Goal: Information Seeking & Learning: Learn about a topic

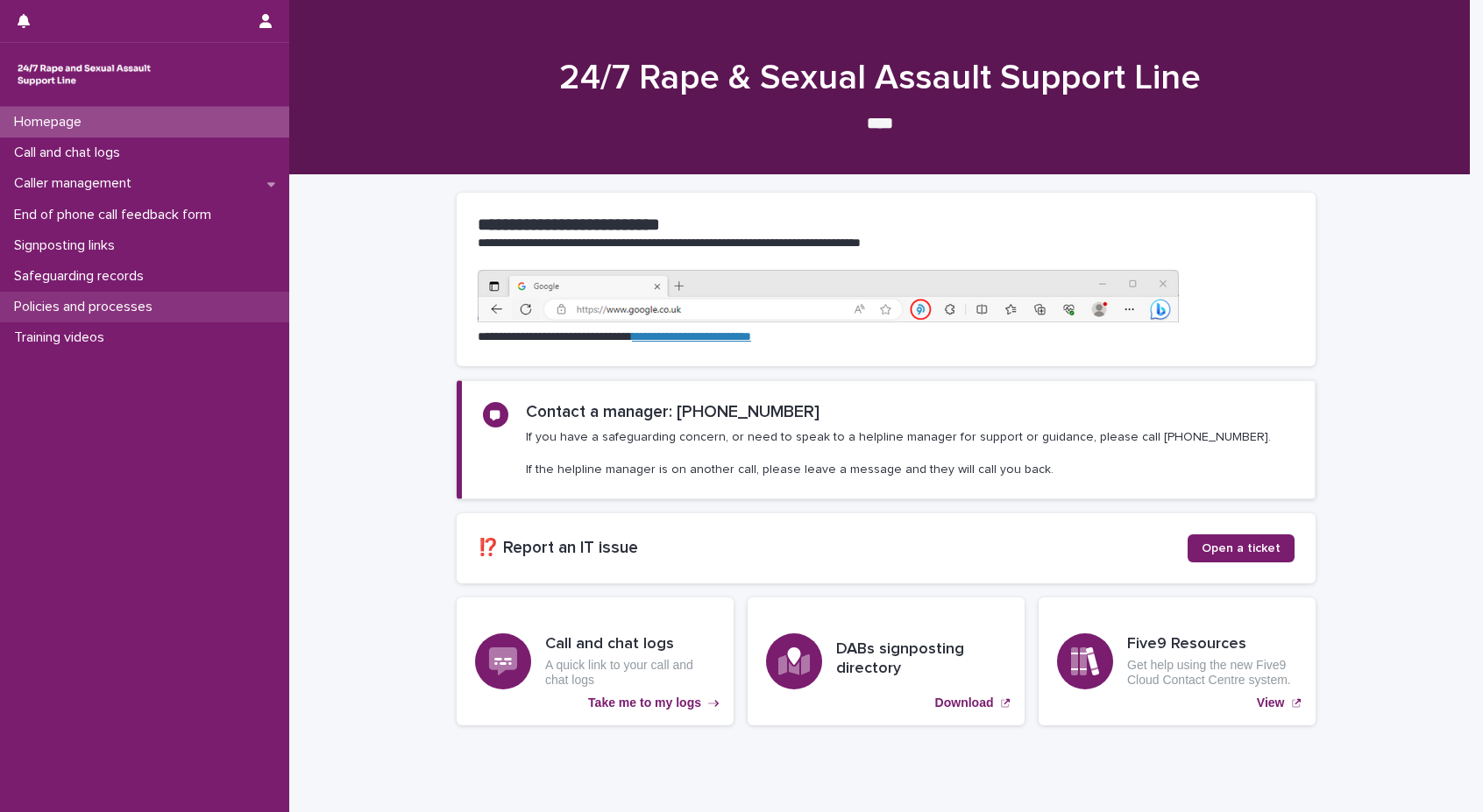
click at [61, 295] on div "Policies and processes" at bounding box center [144, 307] width 289 height 30
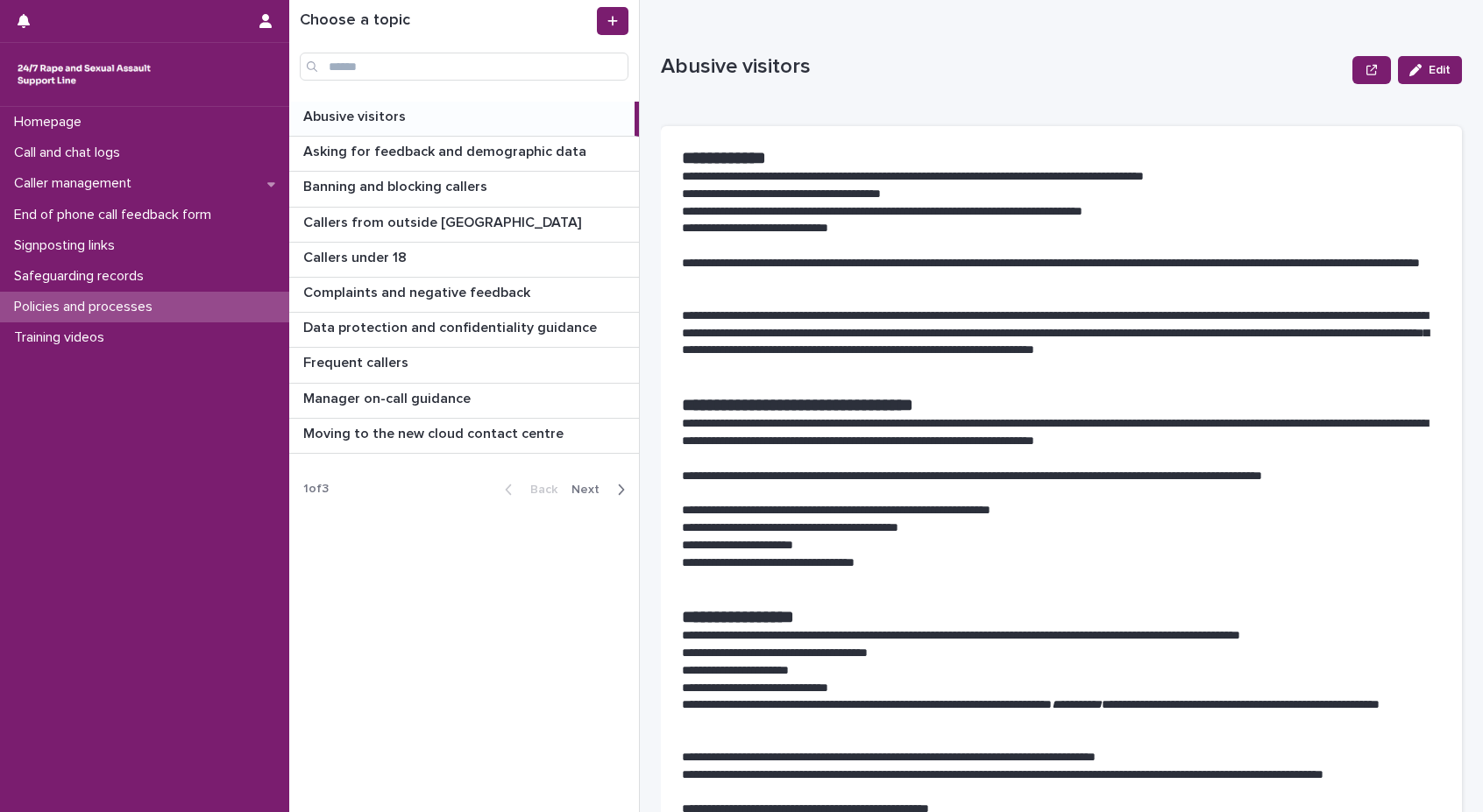
click at [602, 493] on span "Next" at bounding box center [590, 490] width 38 height 12
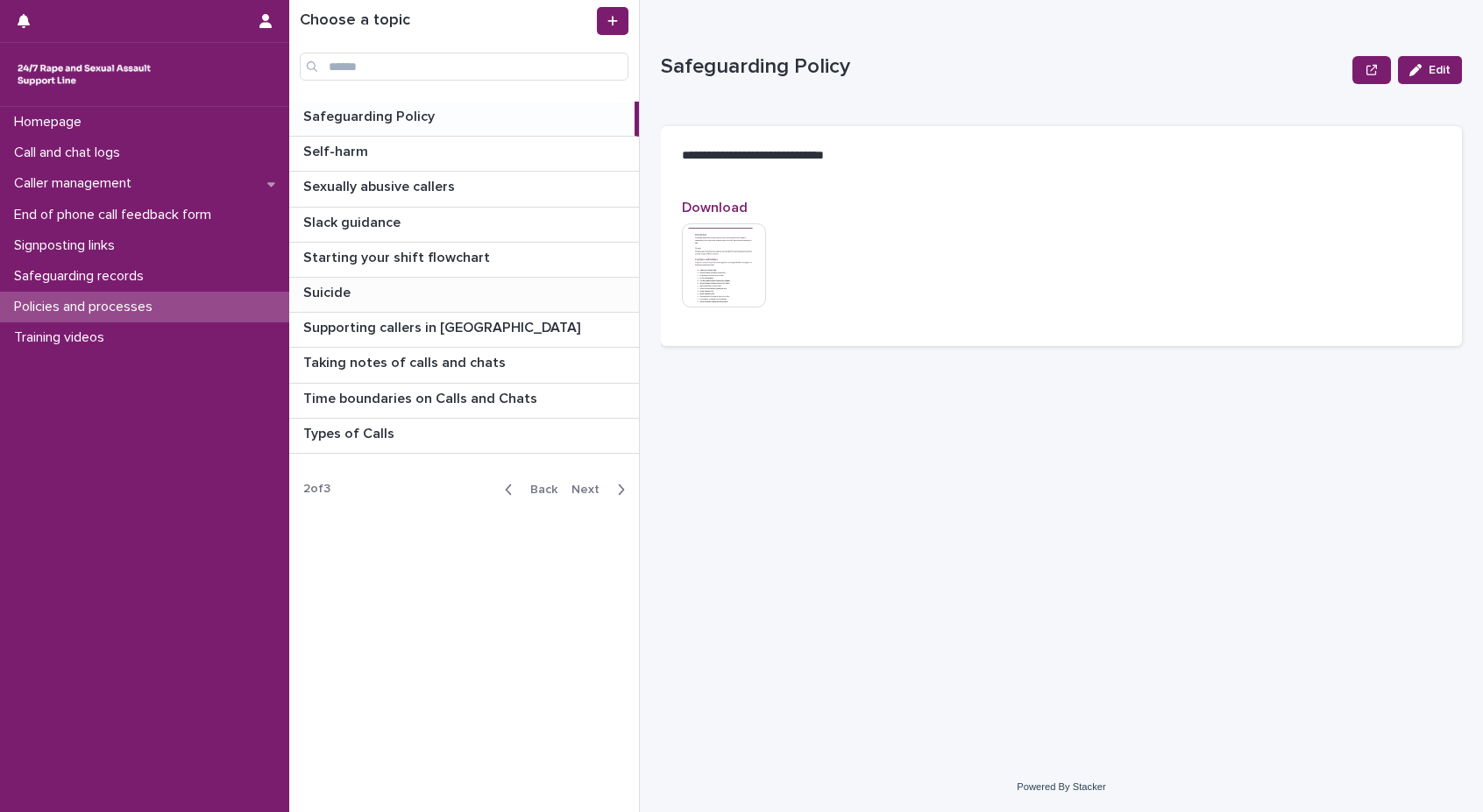
click at [389, 289] on p at bounding box center [467, 293] width 329 height 16
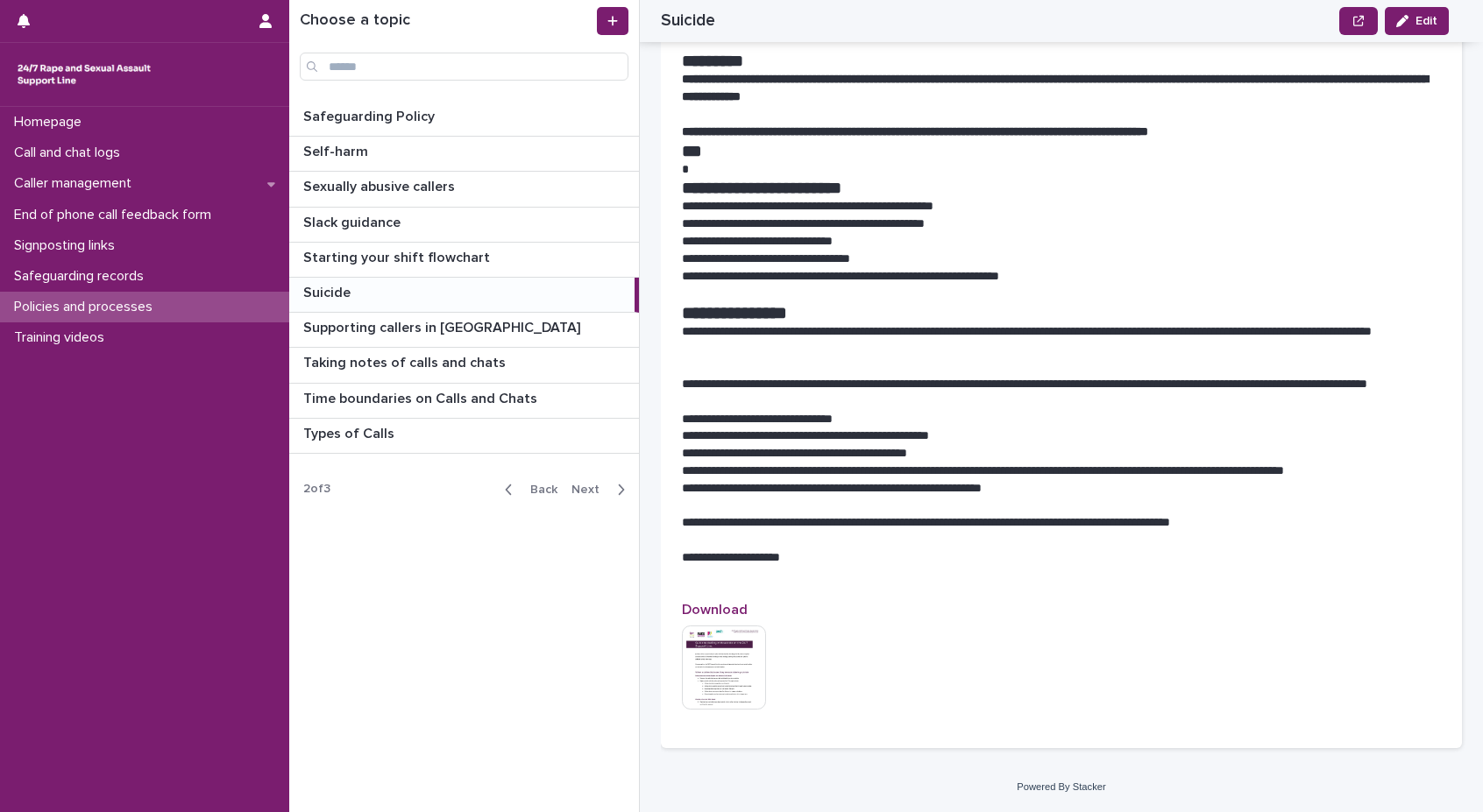
scroll to position [1553, 0]
click at [512, 369] on p at bounding box center [467, 362] width 329 height 16
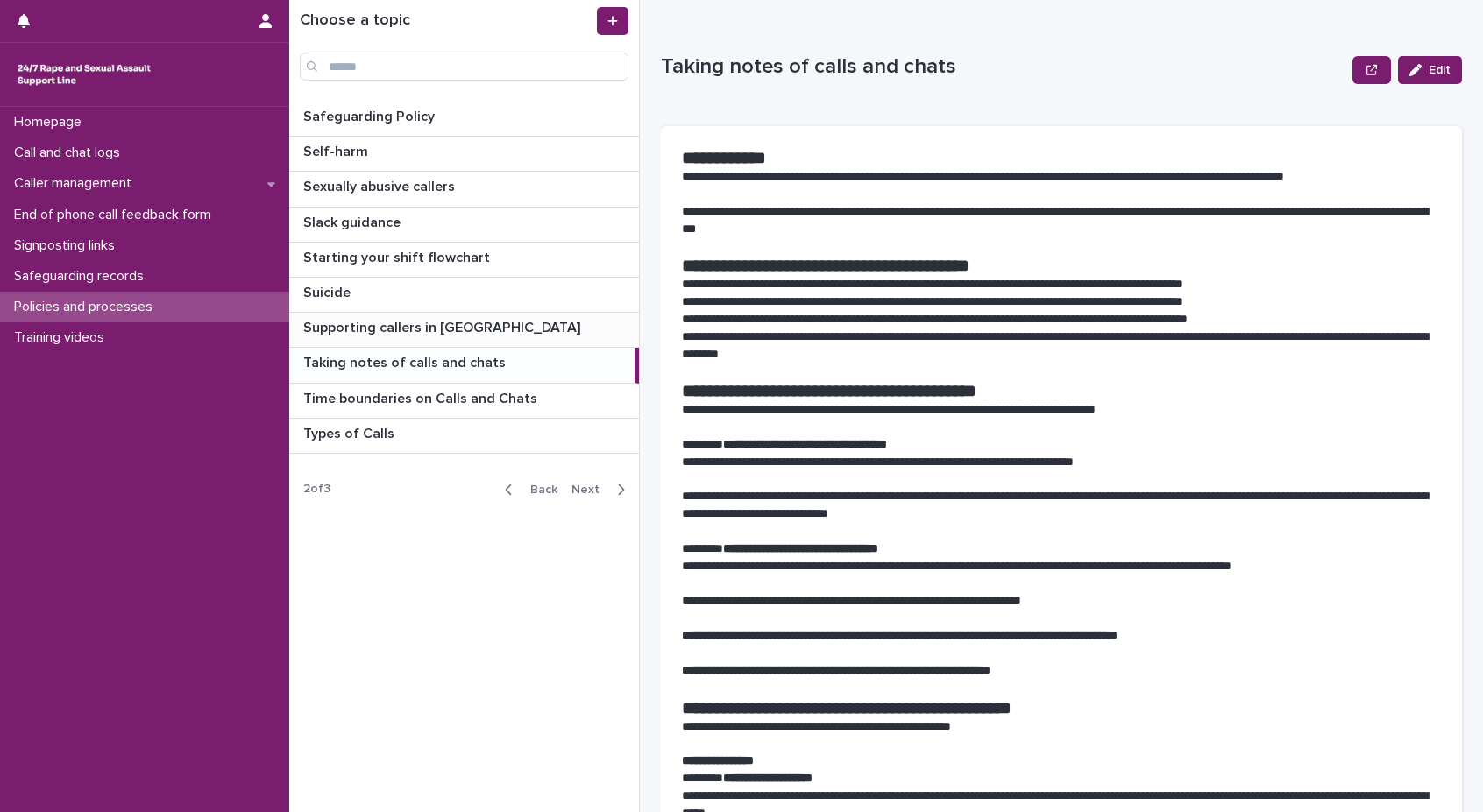
click at [443, 342] on div "Supporting callers in [GEOGRAPHIC_DATA] Supporting callers in [GEOGRAPHIC_DATA]" at bounding box center [463, 330] width 350 height 34
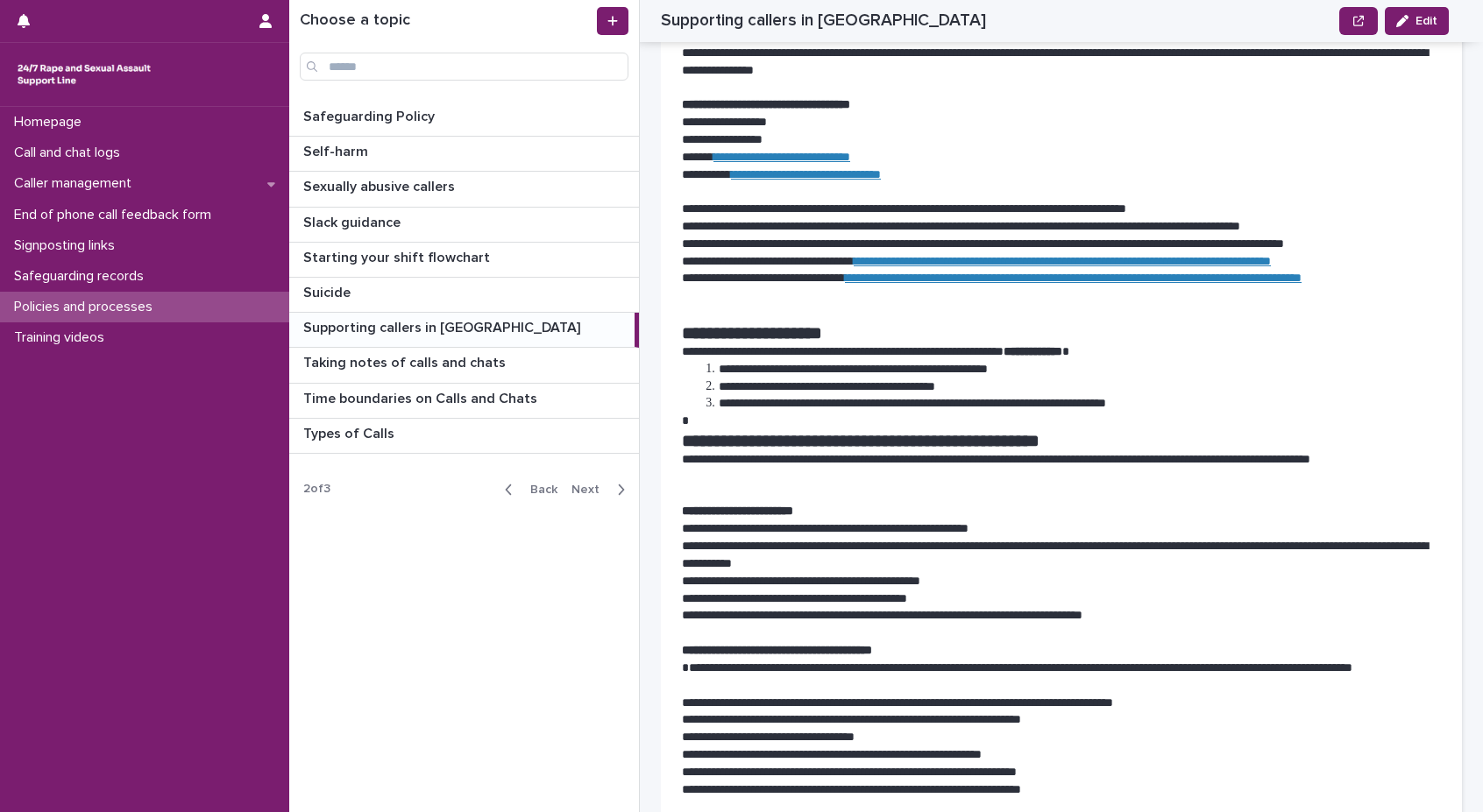
scroll to position [351, 0]
